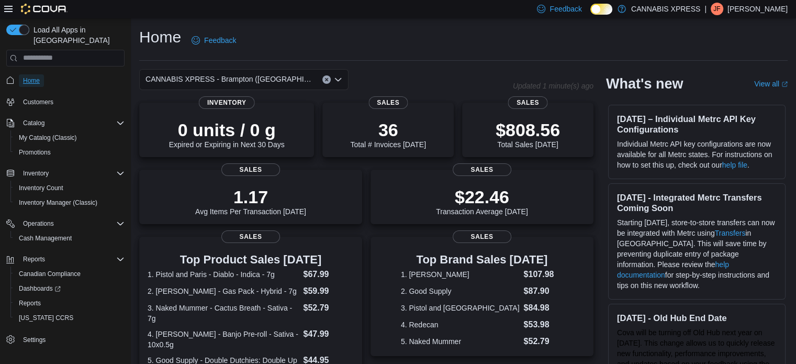
click at [33, 76] on span "Home" at bounding box center [31, 80] width 17 height 8
